Goal: Task Accomplishment & Management: Manage account settings

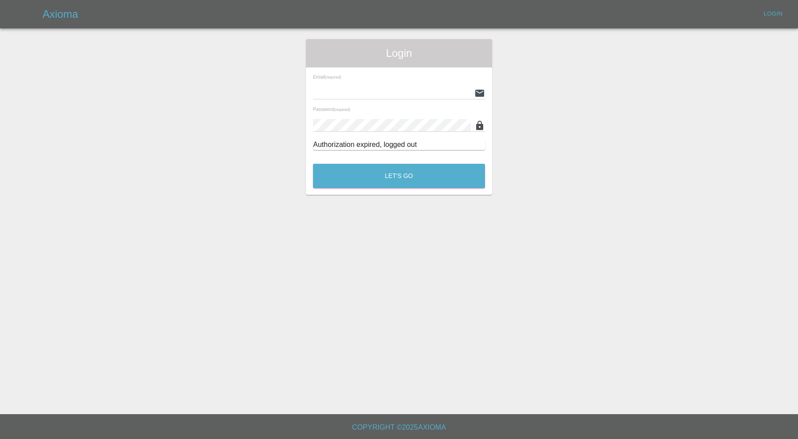
type input "[PERSON_NAME][EMAIL_ADDRESS][PERSON_NAME][DOMAIN_NAME]"
click at [368, 175] on button "Let's Go" at bounding box center [399, 176] width 172 height 24
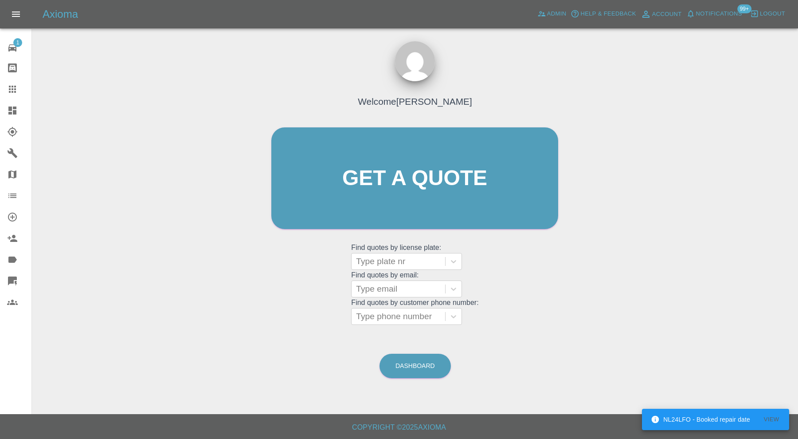
click at [13, 106] on icon at bounding box center [12, 110] width 8 height 8
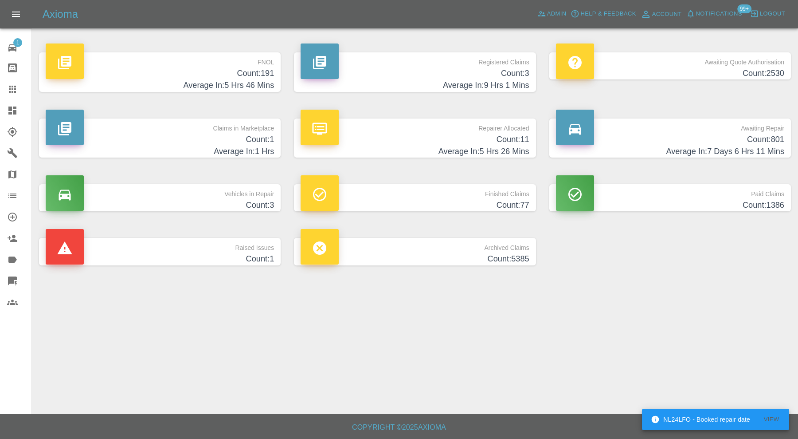
click at [253, 141] on h4 "Count: 1" at bounding box center [160, 140] width 228 height 12
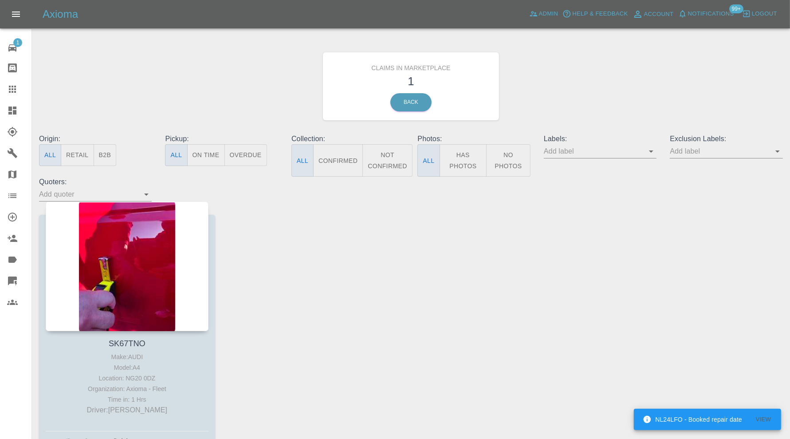
click at [163, 252] on div at bounding box center [127, 266] width 163 height 130
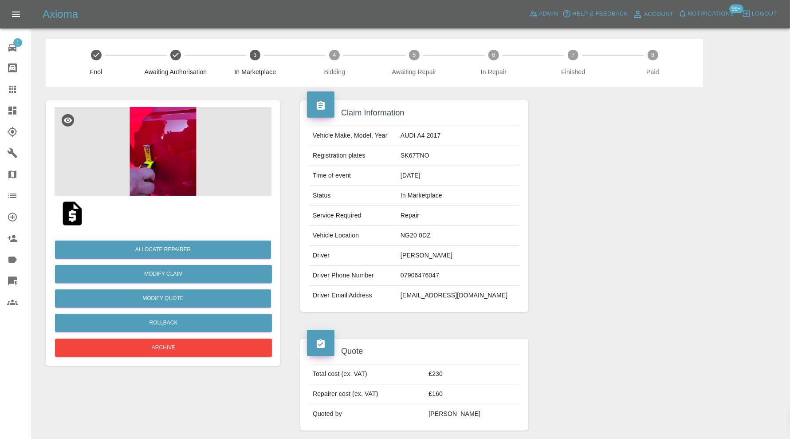
click at [168, 184] on img at bounding box center [163, 151] width 217 height 89
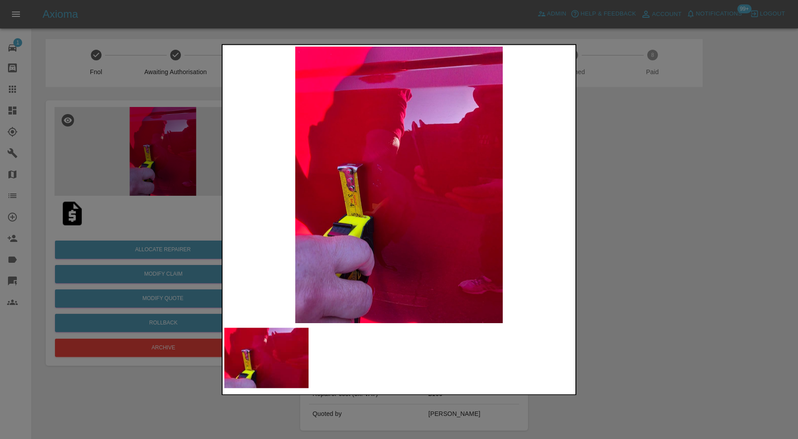
click at [650, 207] on div at bounding box center [399, 219] width 798 height 439
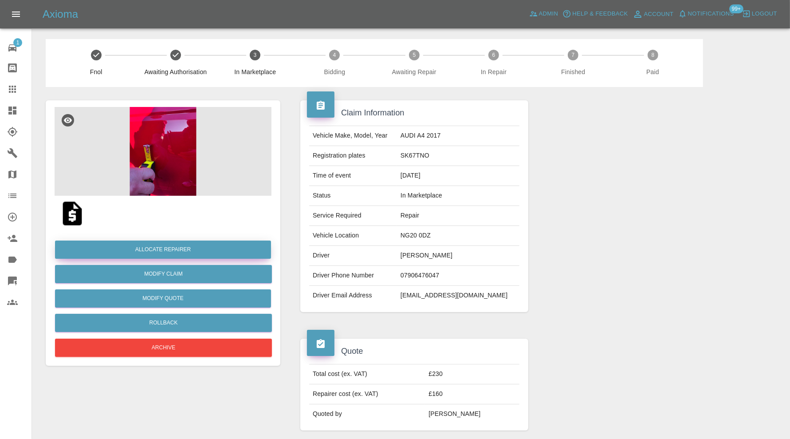
click at [181, 248] on button "Allocate Repairer" at bounding box center [163, 249] width 216 height 18
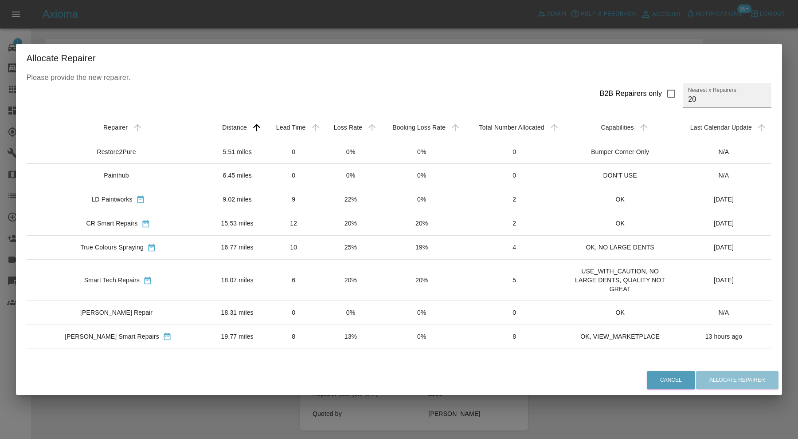
click at [210, 147] on td "5.51 miles" at bounding box center [237, 152] width 55 height 24
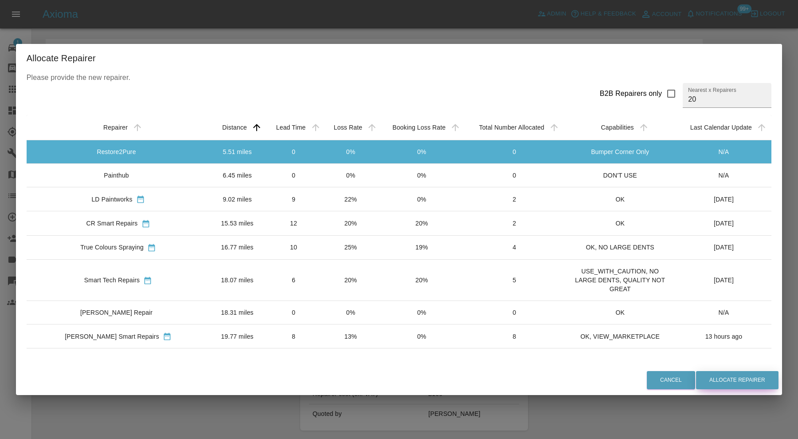
click at [696, 382] on button "Allocate Repairer" at bounding box center [737, 380] width 83 height 18
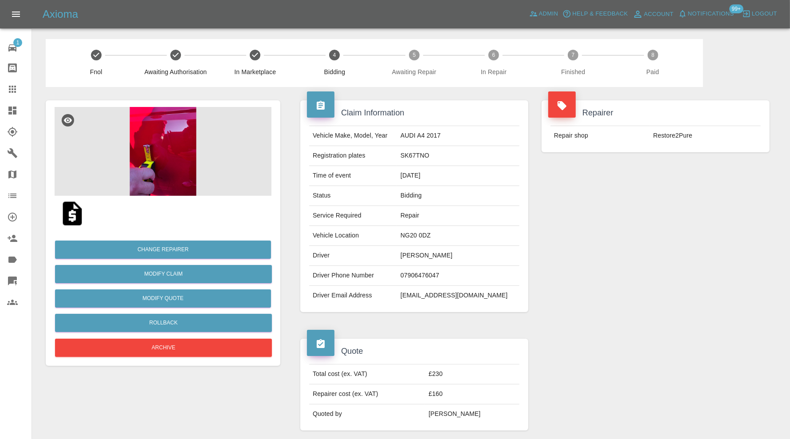
click at [12, 87] on icon at bounding box center [12, 89] width 11 height 11
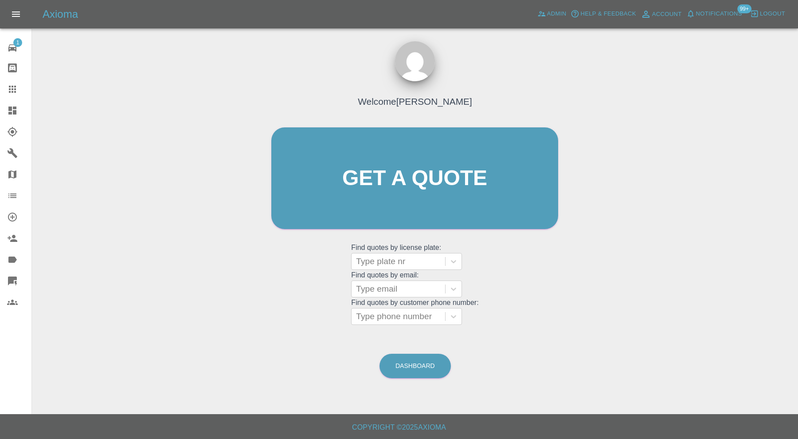
click at [401, 263] on div at bounding box center [398, 261] width 85 height 12
type input "yp18"
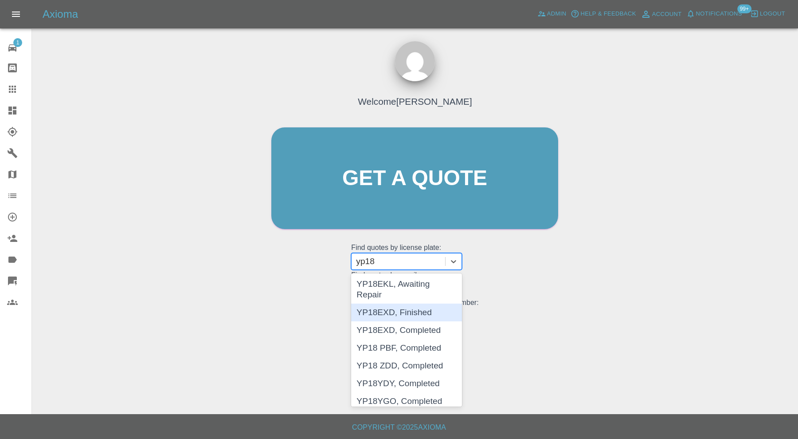
click at [444, 303] on div "YP18EXD, Finished" at bounding box center [406, 312] width 111 height 18
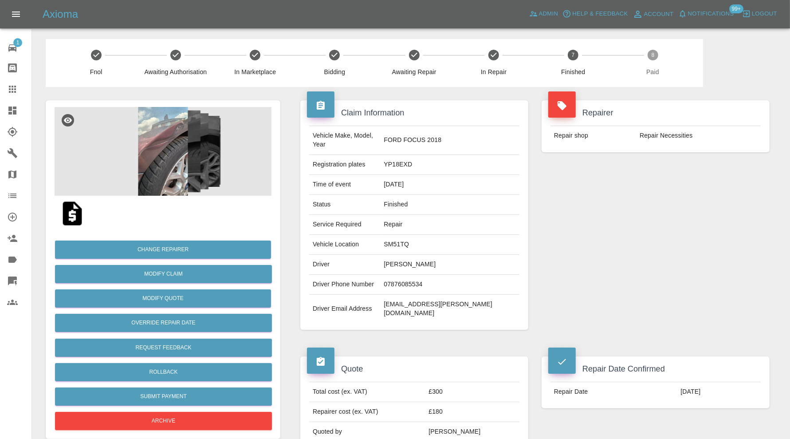
click at [15, 113] on icon at bounding box center [12, 110] width 8 height 8
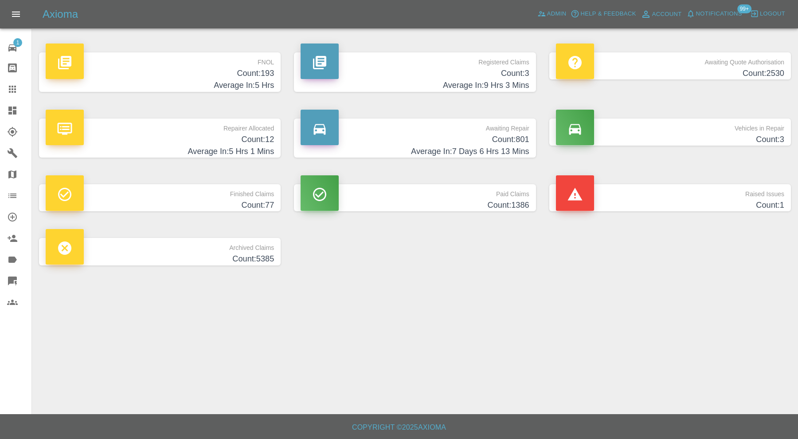
click at [253, 204] on h4 "Count: 77" at bounding box center [160, 205] width 228 height 12
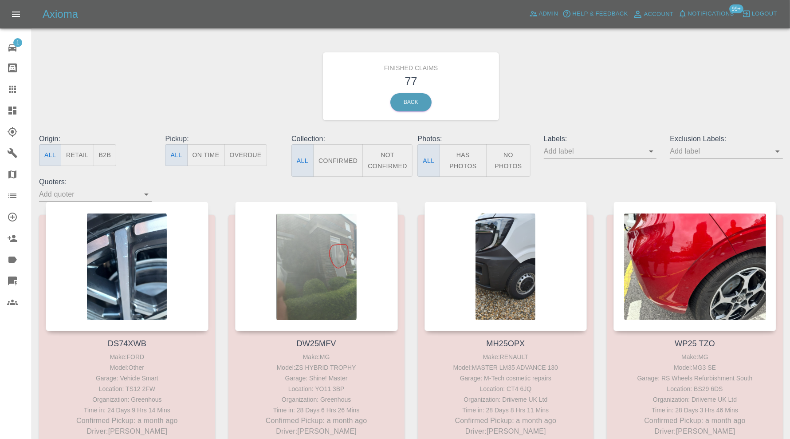
scroll to position [5157, 0]
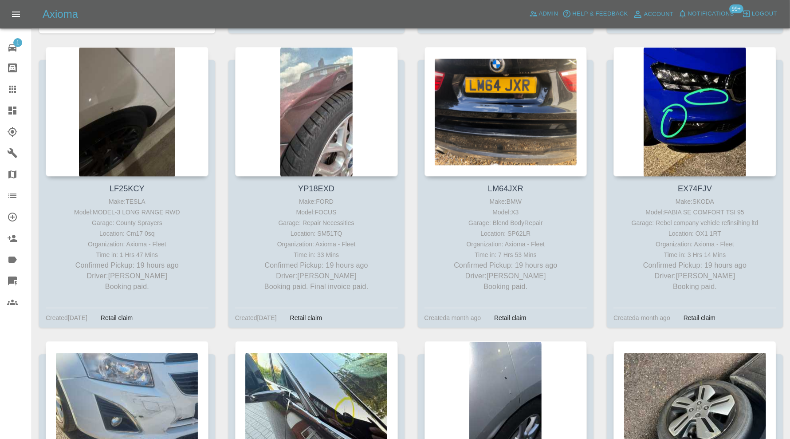
click at [12, 106] on icon at bounding box center [12, 110] width 11 height 11
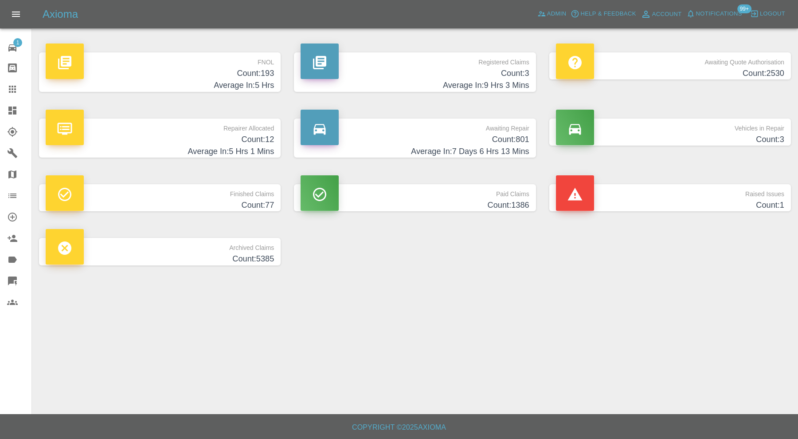
click at [460, 197] on p "Paid Claims" at bounding box center [415, 191] width 228 height 15
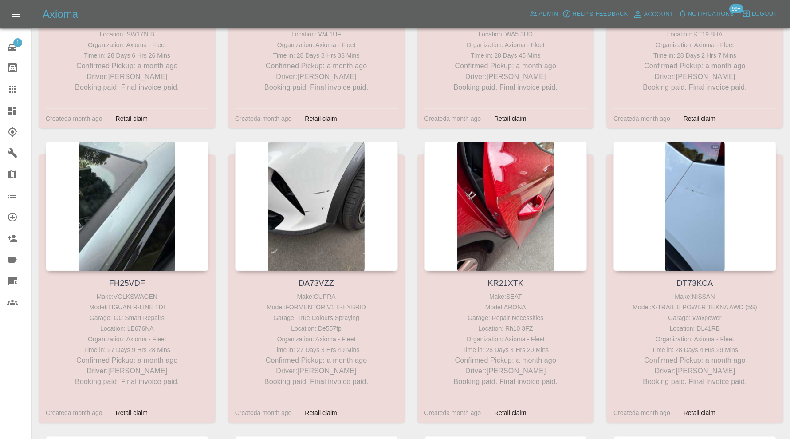
scroll to position [34395, 0]
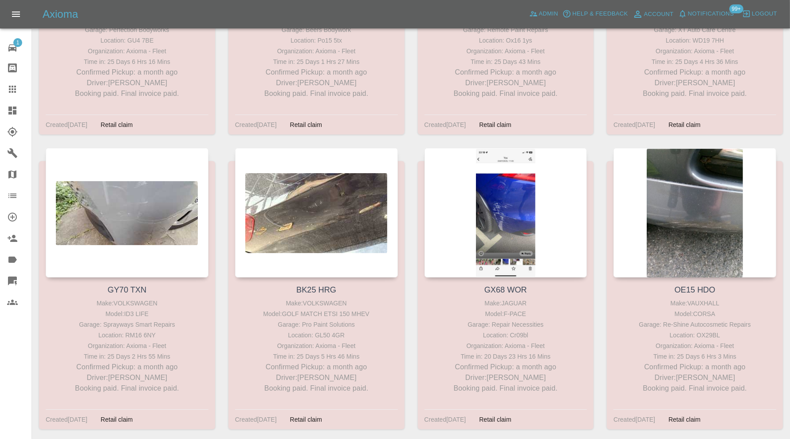
click at [519, 148] on div at bounding box center [506, 213] width 163 height 130
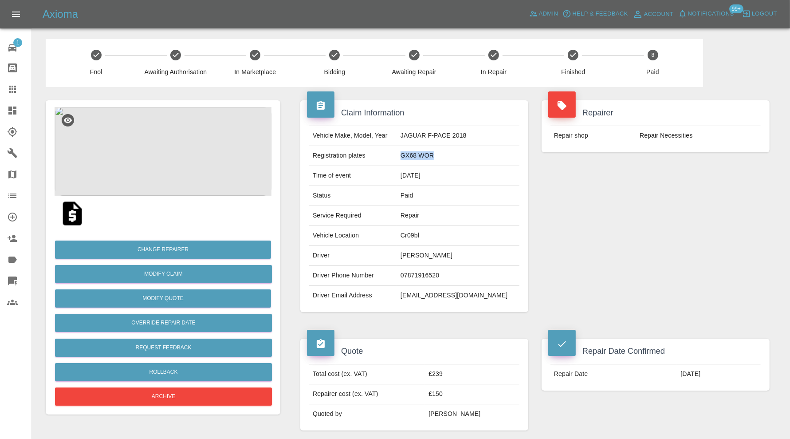
drag, startPoint x: 462, startPoint y: 154, endPoint x: 416, endPoint y: 155, distance: 45.7
click at [416, 155] on td "GX68 WOR" at bounding box center [458, 156] width 122 height 20
copy td "GX68 WOR"
click at [142, 166] on img at bounding box center [163, 151] width 217 height 89
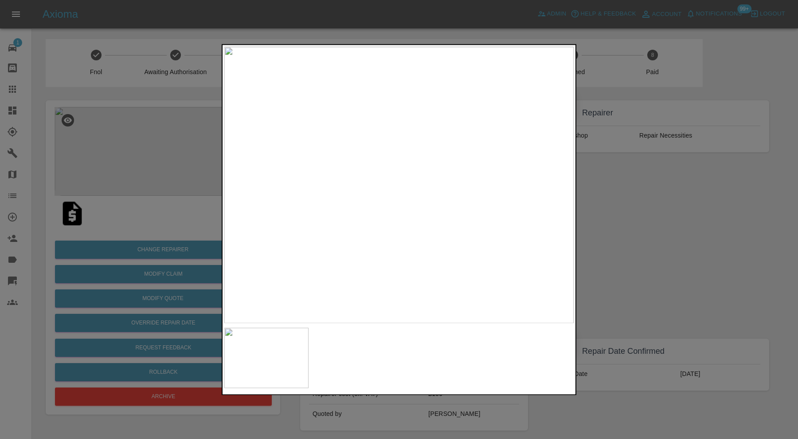
click at [679, 245] on div at bounding box center [399, 219] width 798 height 439
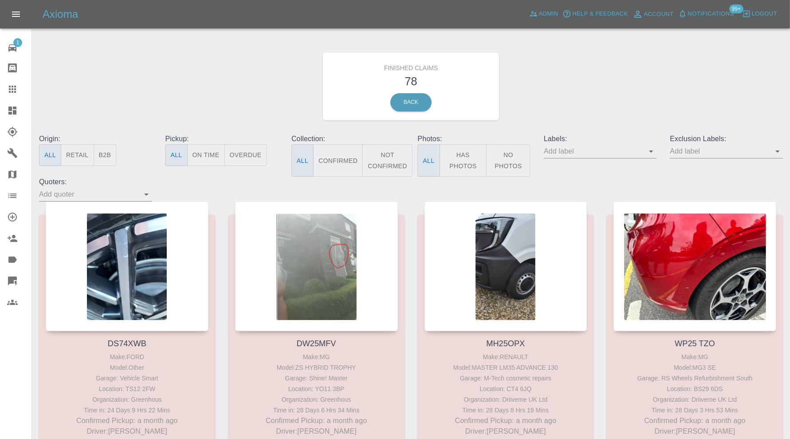
scroll to position [5157, 0]
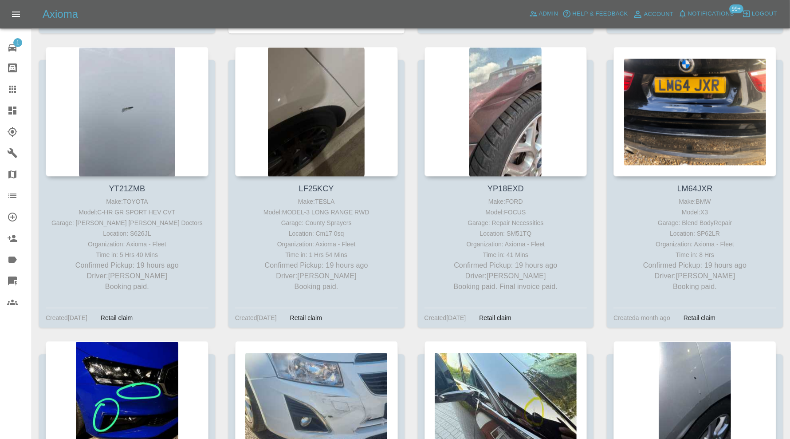
click at [534, 139] on div at bounding box center [506, 112] width 163 height 130
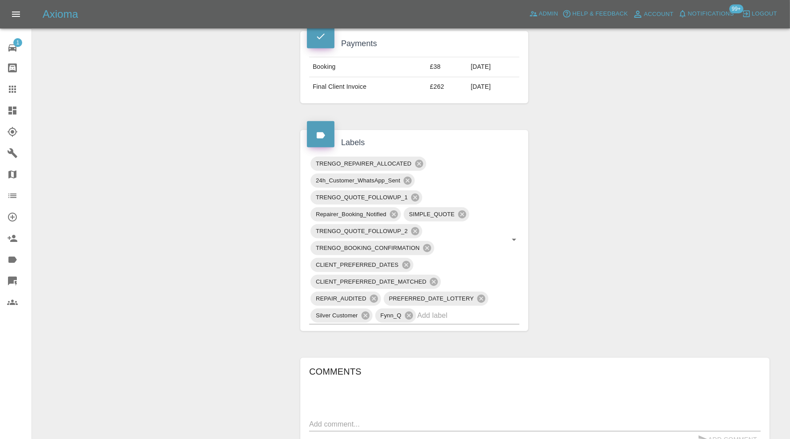
scroll to position [74, 0]
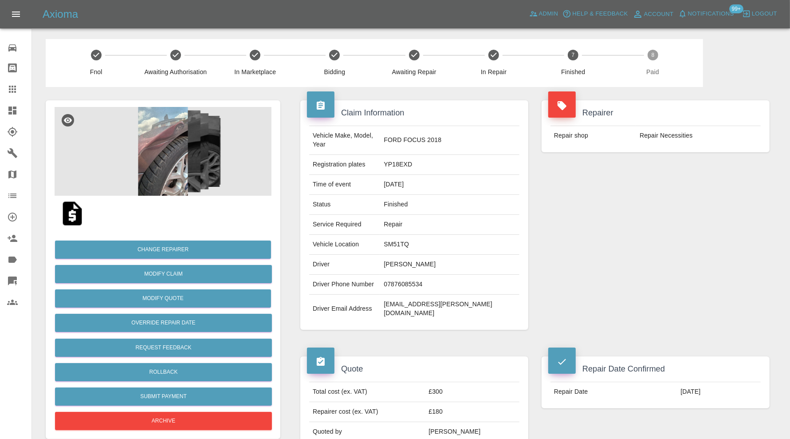
click at [484, 295] on td "[EMAIL_ADDRESS][PERSON_NAME][DOMAIN_NAME]" at bounding box center [449, 309] width 139 height 28
copy div "[EMAIL_ADDRESS][PERSON_NAME][DOMAIN_NAME]"
click at [12, 112] on icon at bounding box center [12, 110] width 8 height 8
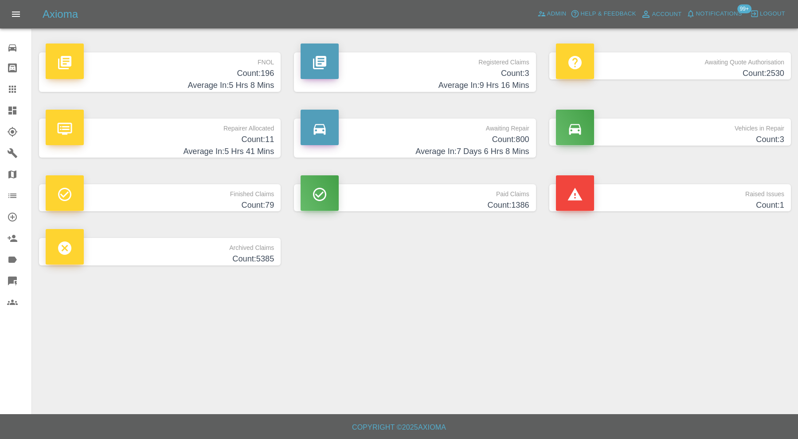
click at [663, 201] on h4 "Count: 1" at bounding box center [670, 205] width 228 height 12
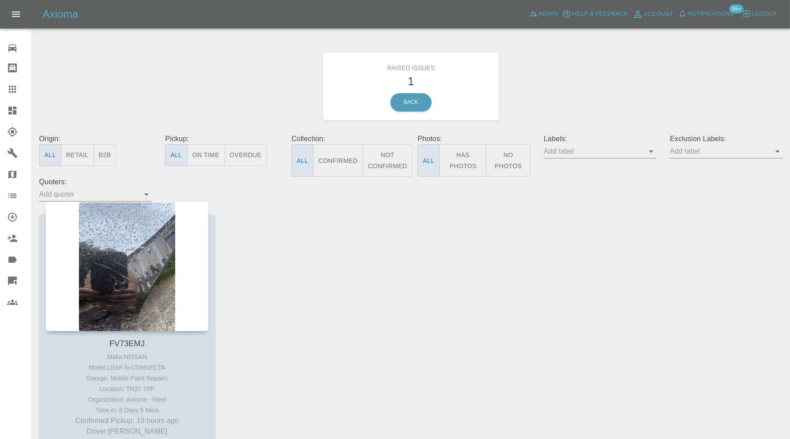
click at [146, 270] on div at bounding box center [127, 266] width 163 height 130
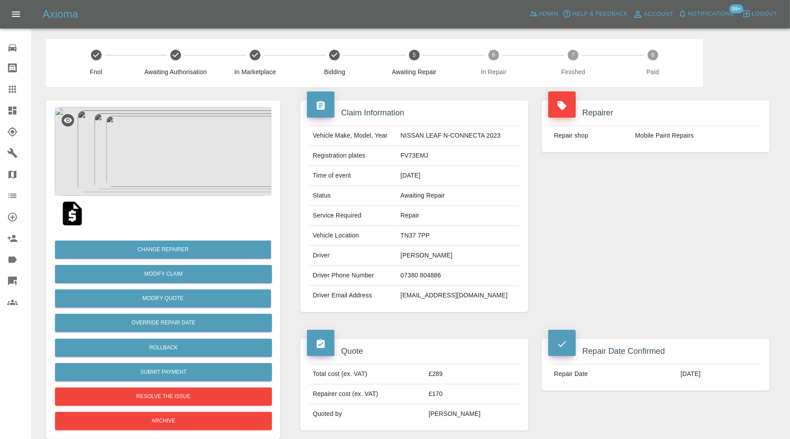
click at [189, 165] on img at bounding box center [163, 151] width 217 height 89
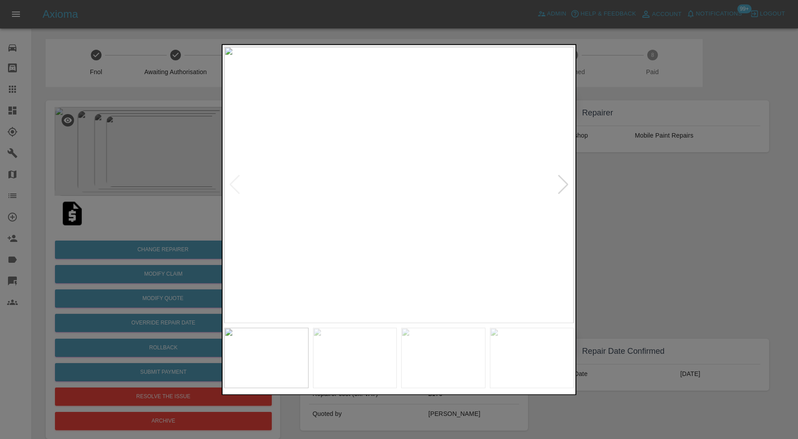
click at [342, 343] on img at bounding box center [355, 357] width 84 height 60
click at [454, 352] on img at bounding box center [443, 357] width 84 height 60
click at [508, 344] on img at bounding box center [532, 357] width 84 height 60
click at [614, 212] on div at bounding box center [399, 219] width 798 height 439
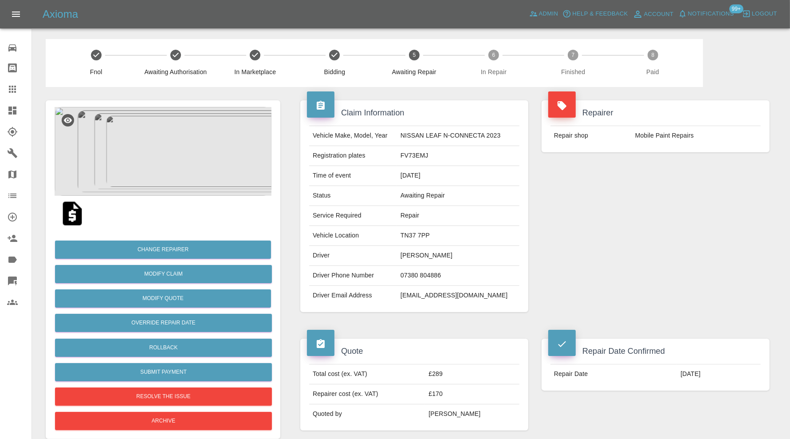
click at [20, 109] on div at bounding box center [19, 110] width 25 height 11
